Goal: Information Seeking & Learning: Learn about a topic

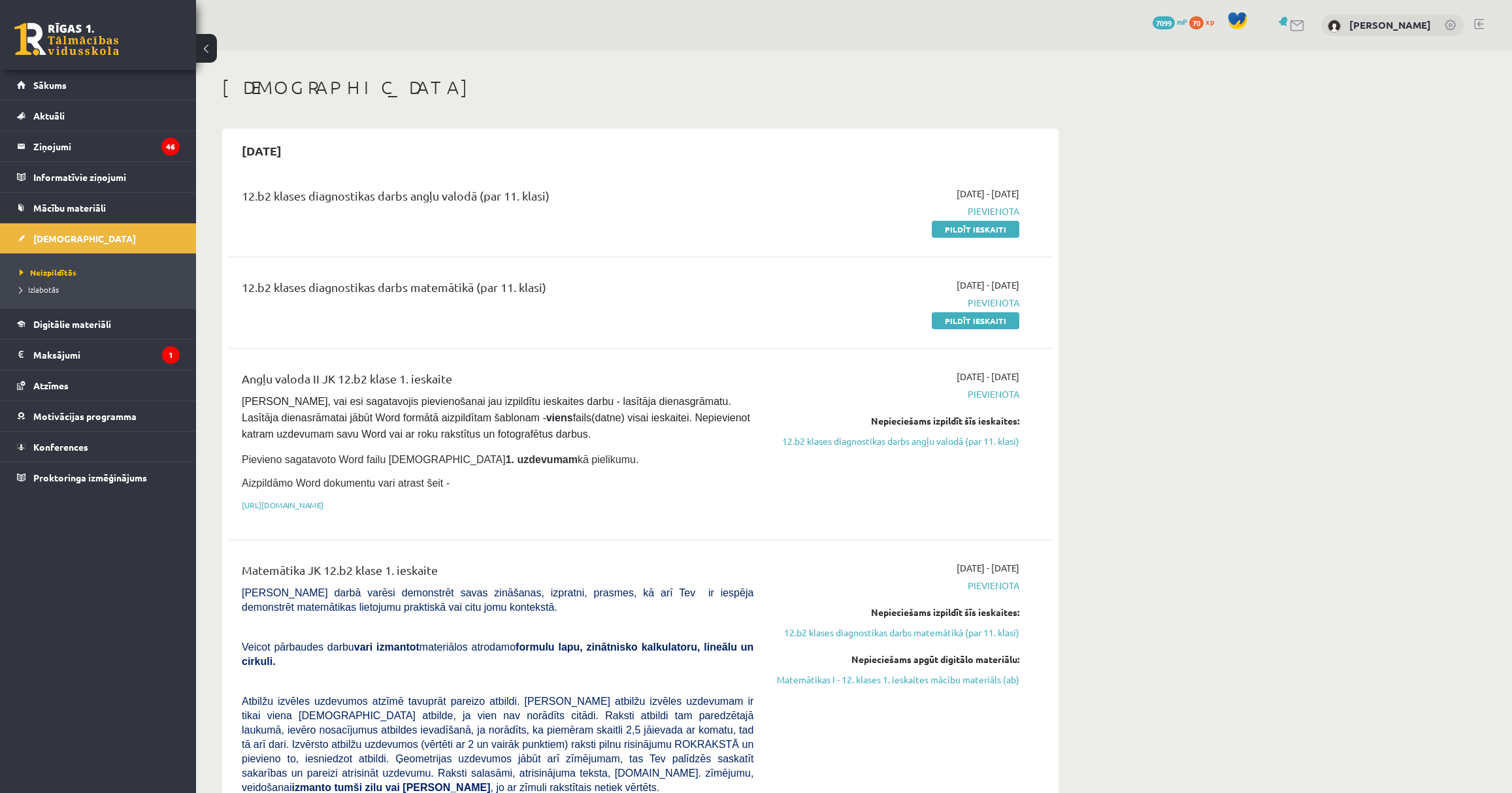
scroll to position [237, 0]
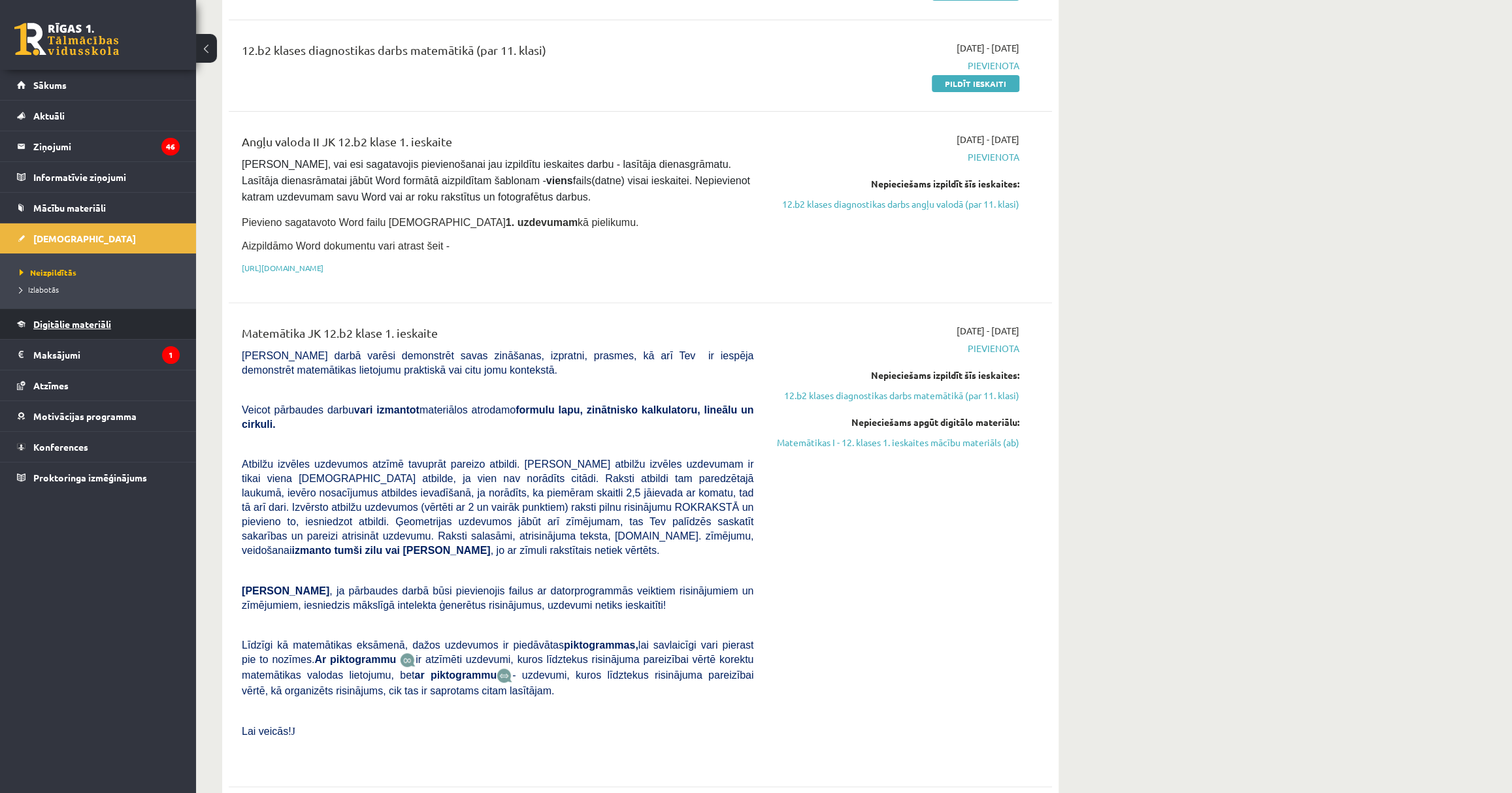
click at [78, 326] on span "Digitālie materiāli" at bounding box center [72, 324] width 78 height 12
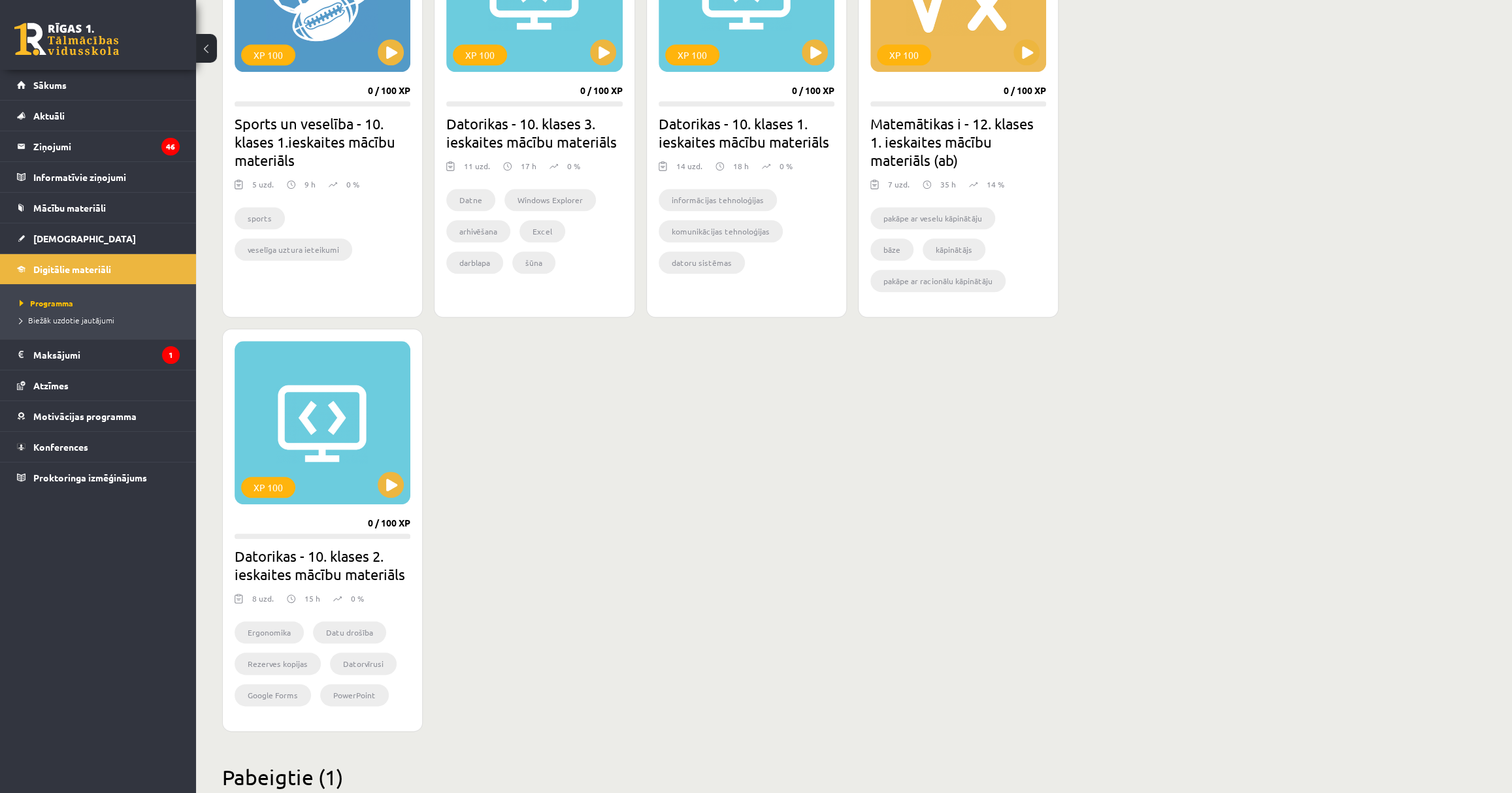
scroll to position [1307, 0]
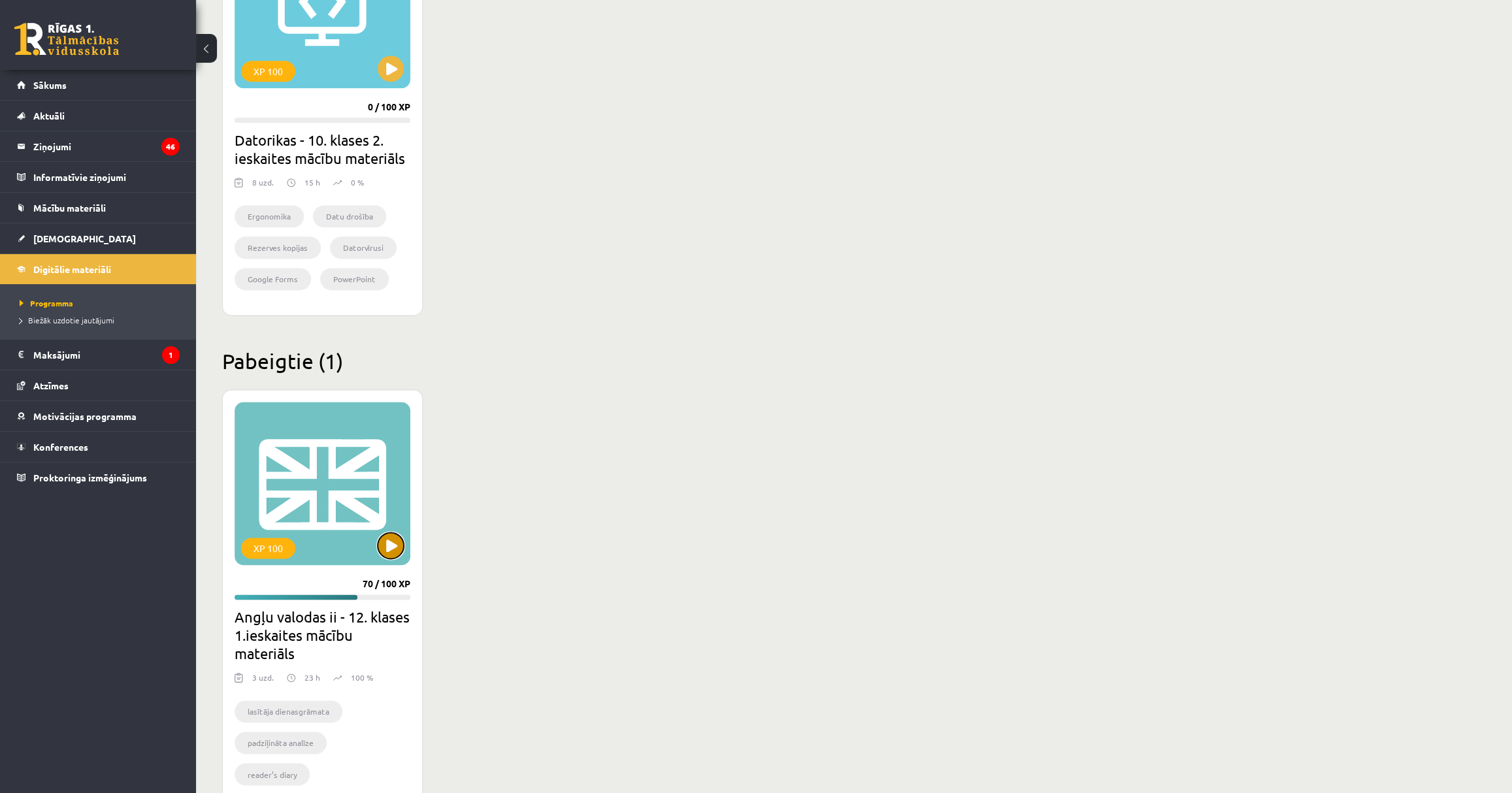
click at [383, 553] on button at bounding box center [390, 545] width 26 height 26
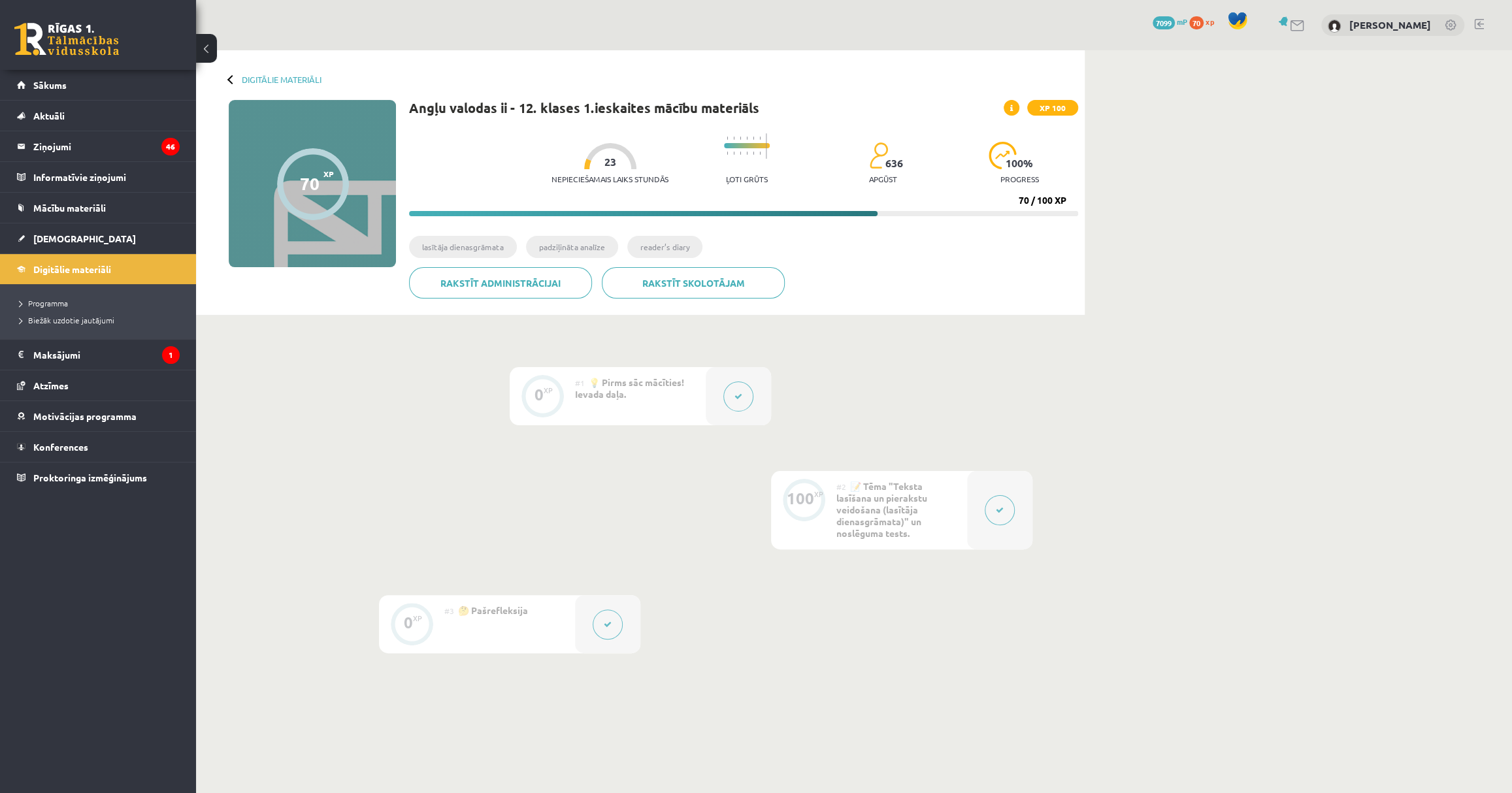
click at [992, 509] on button at bounding box center [999, 510] width 30 height 30
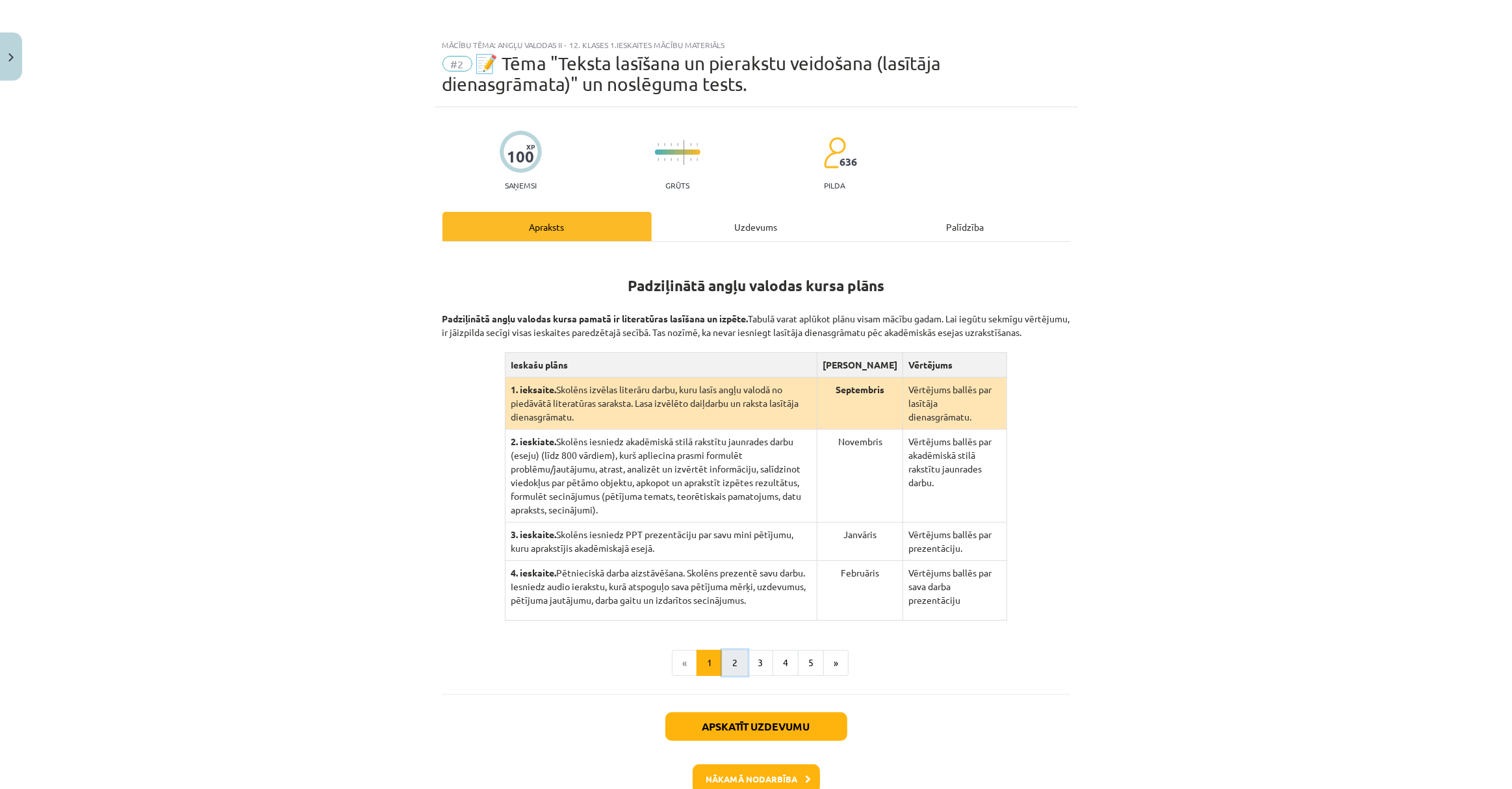
click at [725, 650] on button "2" at bounding box center [734, 662] width 26 height 26
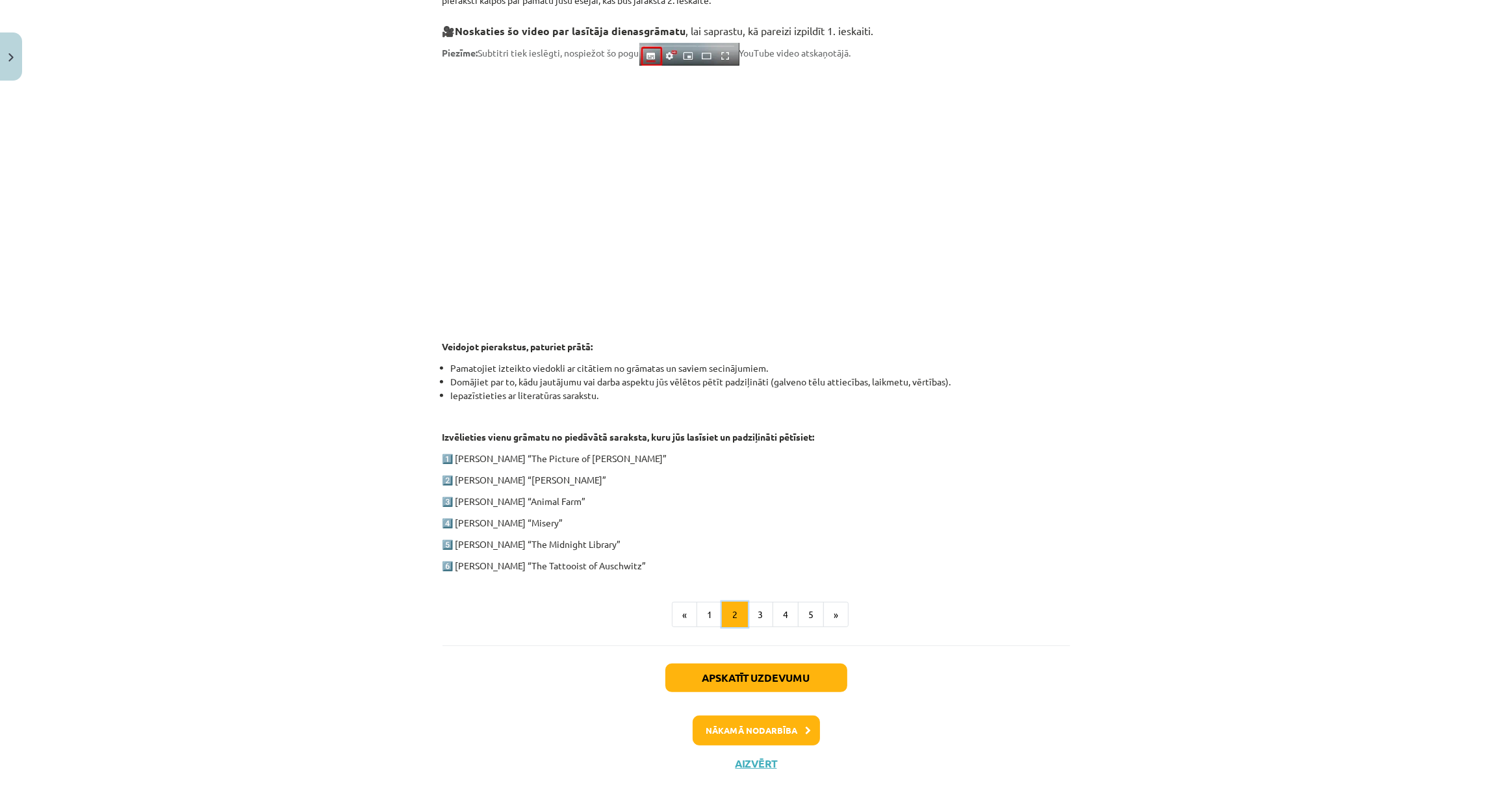
scroll to position [373, 0]
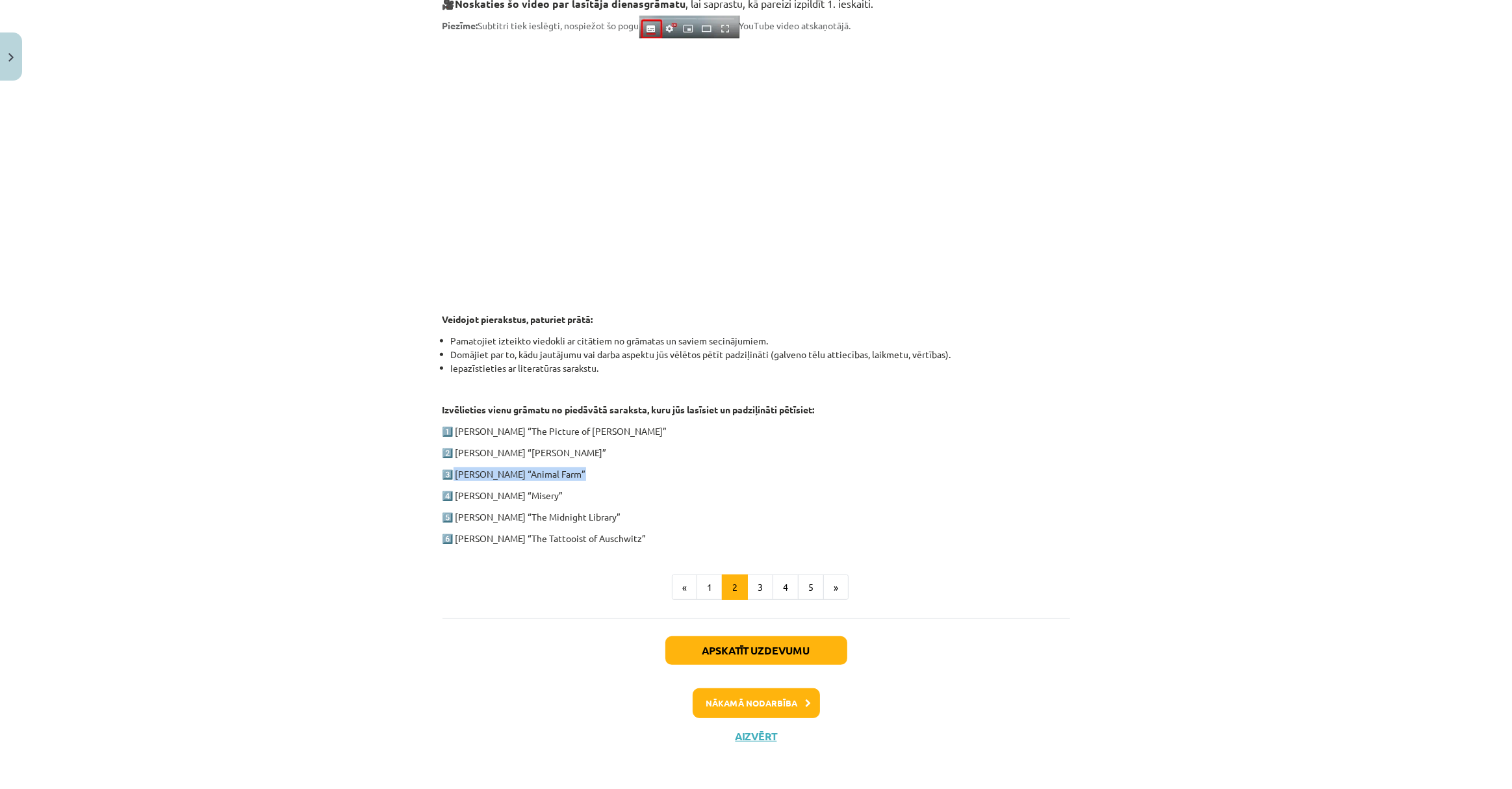
drag, startPoint x: 450, startPoint y: 471, endPoint x: 636, endPoint y: 465, distance: 186.1
click at [636, 467] on p "3️⃣ George Orwell “Animal Farm”" at bounding box center [757, 474] width 628 height 14
copy p "George Orwell “Animal Farm”"
drag, startPoint x: 452, startPoint y: 494, endPoint x: 591, endPoint y: 493, distance: 139.0
click at [591, 493] on p "4️⃣ Stephen King “Misery”" at bounding box center [757, 496] width 628 height 14
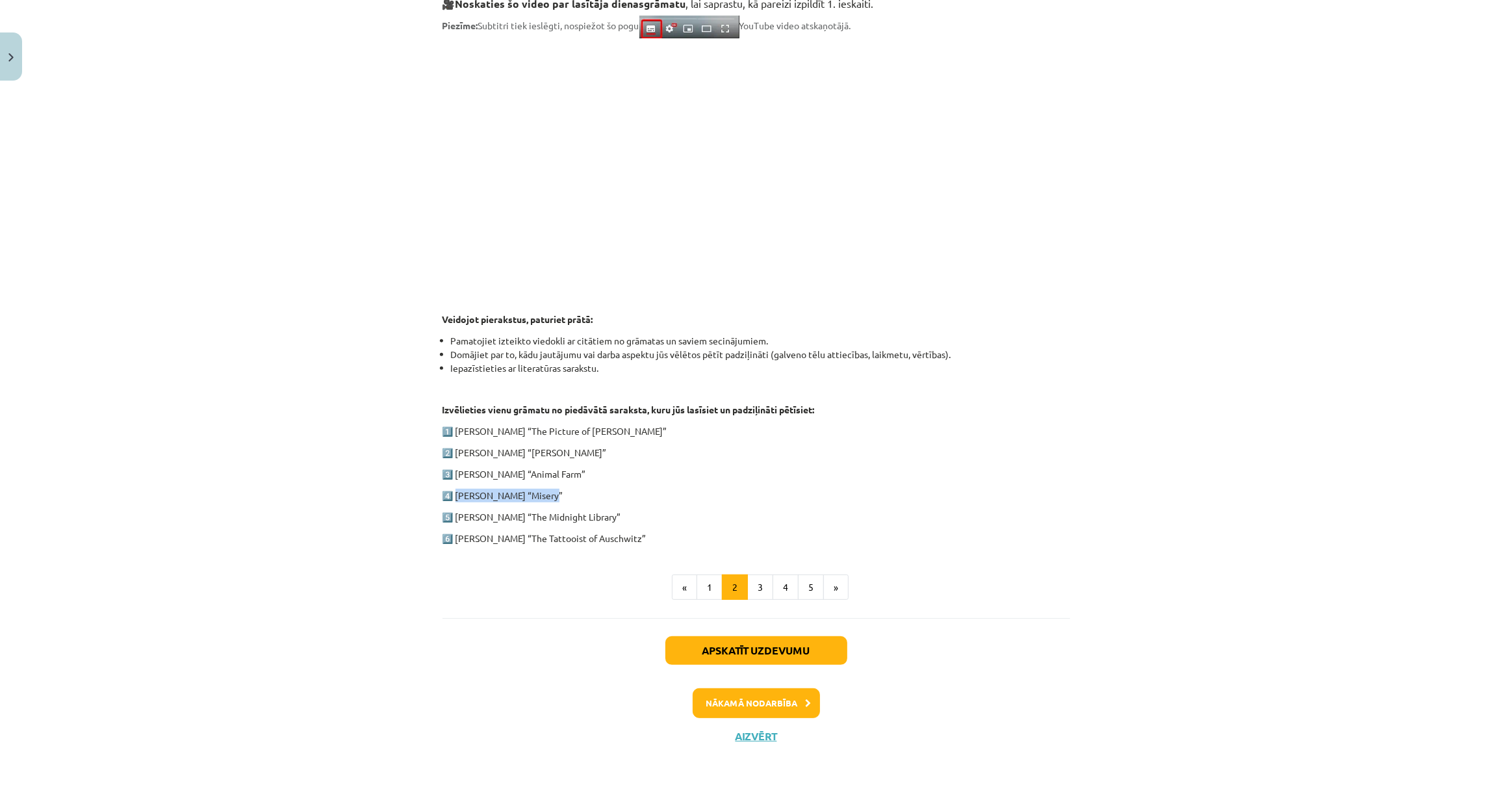
copy p "Stephen King “Misery”"
drag, startPoint x: 453, startPoint y: 538, endPoint x: 673, endPoint y: 538, distance: 220.0
click at [673, 538] on p "6️⃣ Heather Morris “The Tattooist of Auschwitz”" at bounding box center [757, 539] width 628 height 14
copy p "Heather Morris “The Tattooist of Auschwitz”"
drag, startPoint x: 450, startPoint y: 429, endPoint x: 699, endPoint y: 425, distance: 249.0
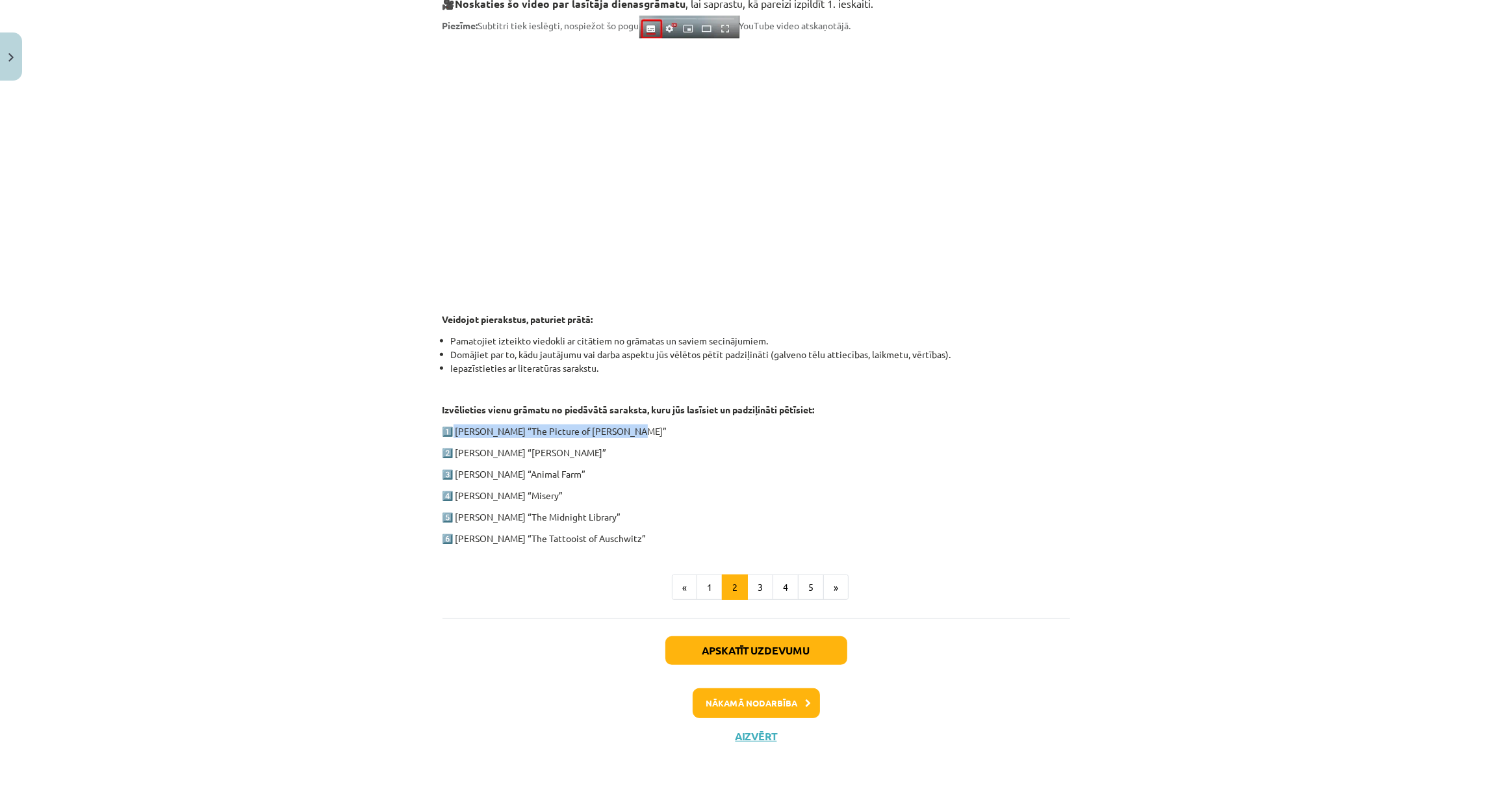
click at [699, 425] on p "1️⃣ Oscar Wilde “The Picture of Dorian Gray”" at bounding box center [757, 432] width 628 height 14
copy p "Oscar Wilde “The Picture of Dorian Gray”"
